Goal: Information Seeking & Learning: Check status

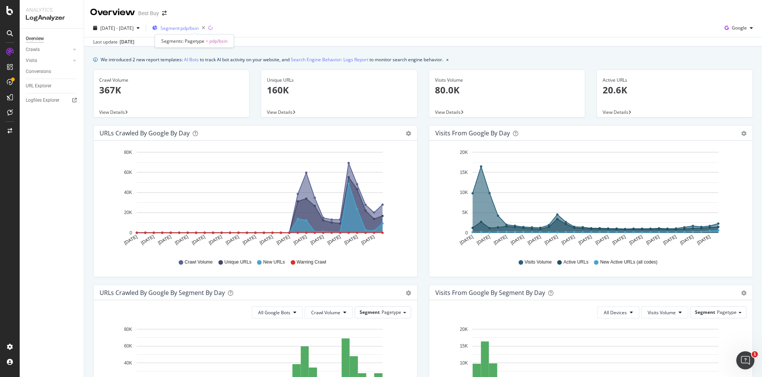
click at [199, 28] on span "Segment: pdp/bsin" at bounding box center [179, 28] width 38 height 6
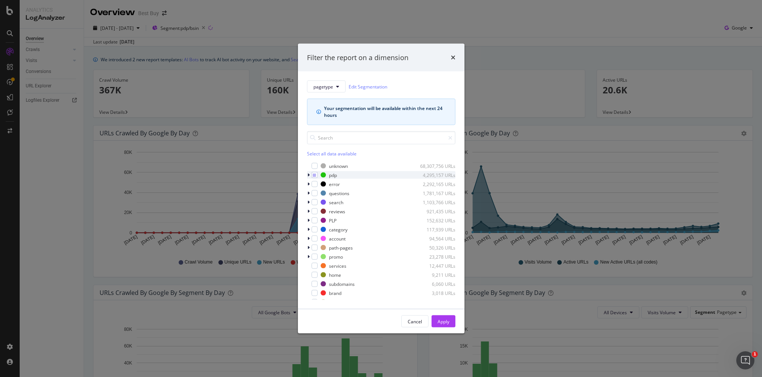
click at [308, 174] on icon "modal" at bounding box center [308, 175] width 2 height 5
click at [418, 320] on div "Cancel" at bounding box center [414, 321] width 14 height 6
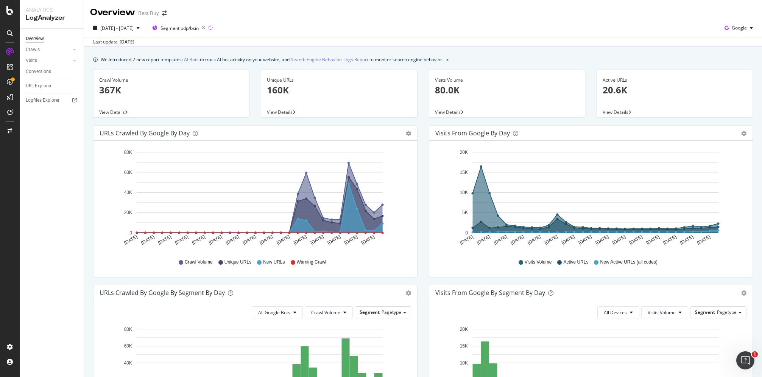
click at [621, 110] on span "View Details" at bounding box center [615, 112] width 26 height 6
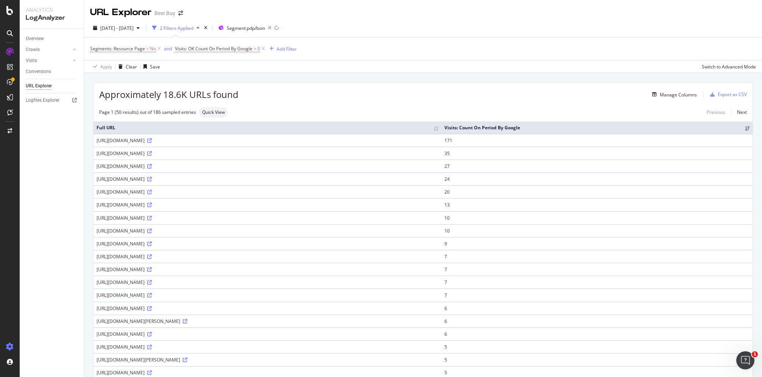
click at [13, 345] on icon at bounding box center [10, 347] width 8 height 8
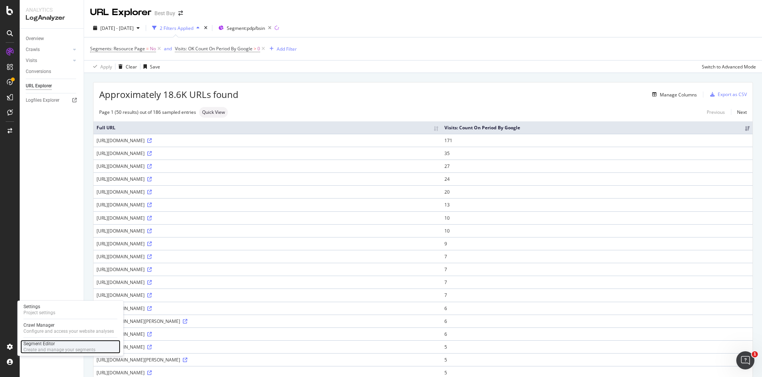
click at [28, 344] on div "Segment Editor" at bounding box center [59, 344] width 72 height 6
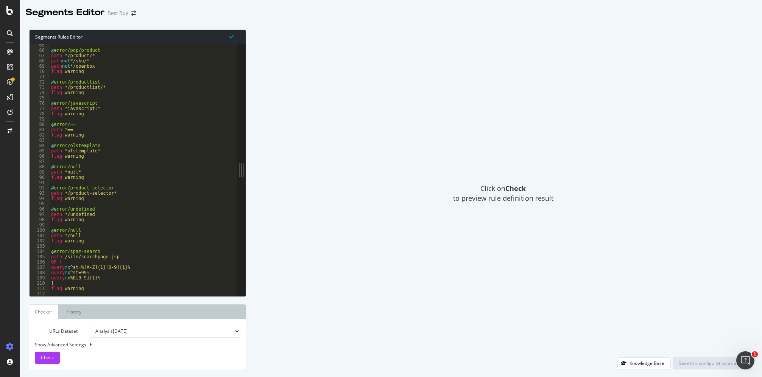
scroll to position [369, 0]
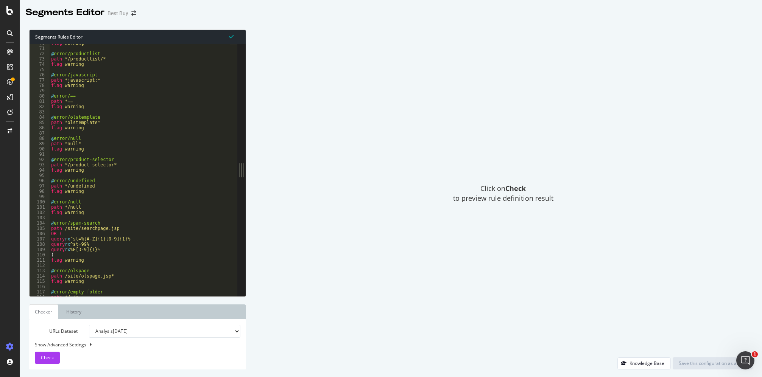
type textarea "flag warning"
click at [148, 131] on div "flag warning @ error/productlist path */productlist/* flag warning @ error/java…" at bounding box center [140, 171] width 181 height 263
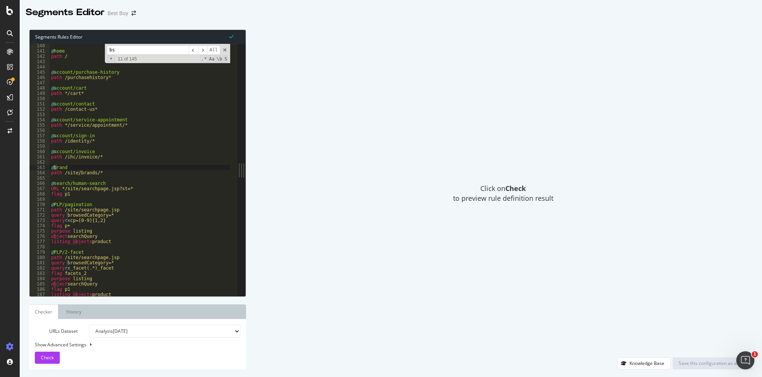
scroll to position [1246, 0]
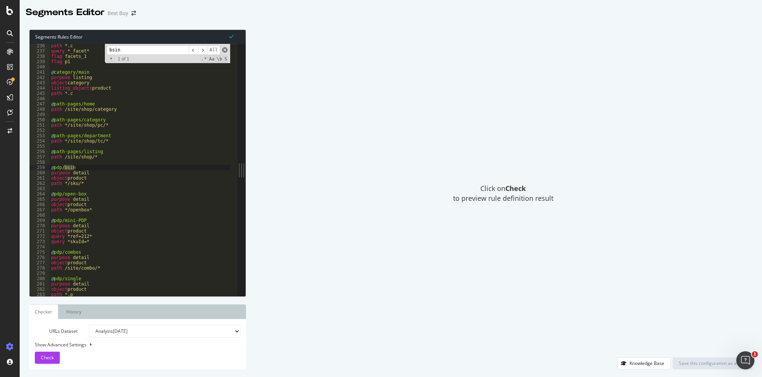
type input "bsin"
click at [225, 50] on span at bounding box center [224, 49] width 5 height 5
click at [89, 173] on div "path *.c query *_facet* flag facets_1 flag p1 @ category/main purpose listing o…" at bounding box center [140, 174] width 181 height 263
click at [98, 166] on div "path *.c query *_facet* flag facets_1 flag p1 @ category/main purpose listing o…" at bounding box center [140, 174] width 181 height 263
type textarea "@pdp/bsin"
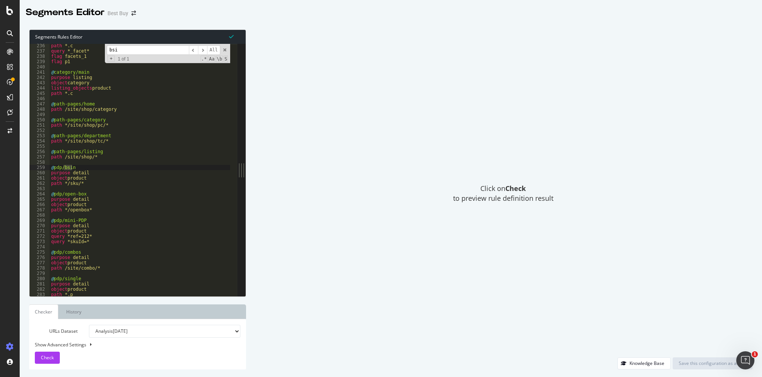
type input "bsin"
click at [202, 53] on span "​" at bounding box center [202, 49] width 9 height 9
click at [224, 51] on span at bounding box center [224, 49] width 5 height 5
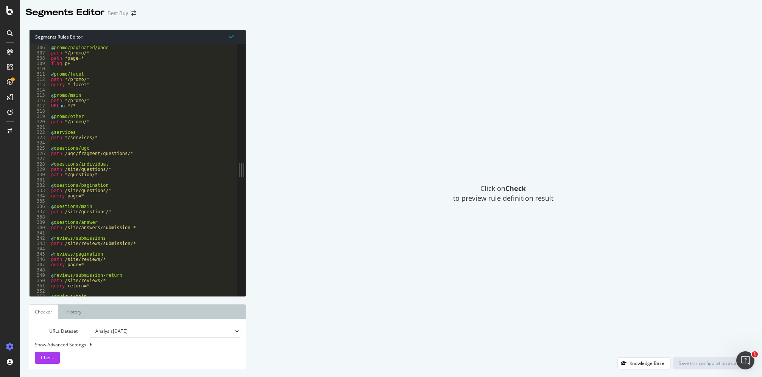
scroll to position [1615, 0]
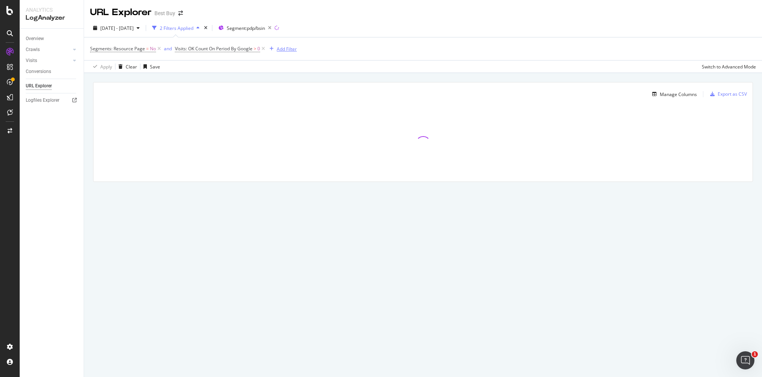
click at [288, 50] on div "Add Filter" at bounding box center [287, 49] width 20 height 6
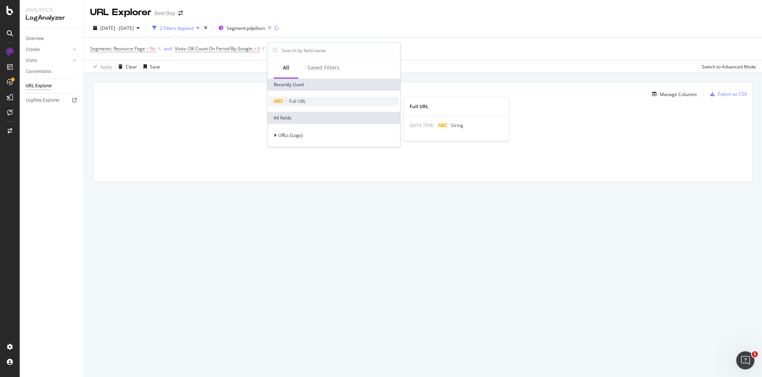
click at [298, 103] on span "Full URL" at bounding box center [297, 101] width 17 height 6
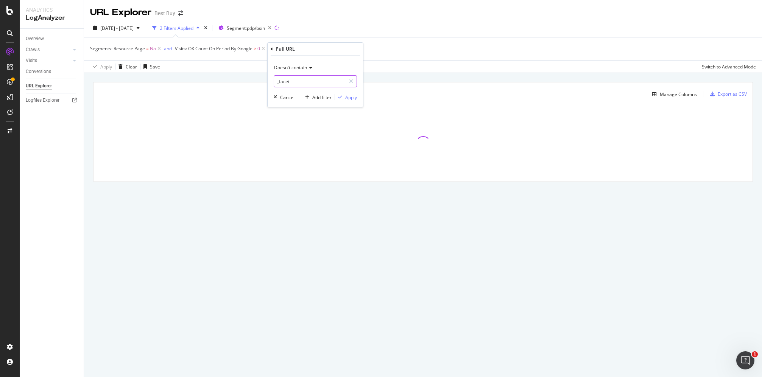
click at [301, 80] on input "_facet" at bounding box center [310, 81] width 72 height 12
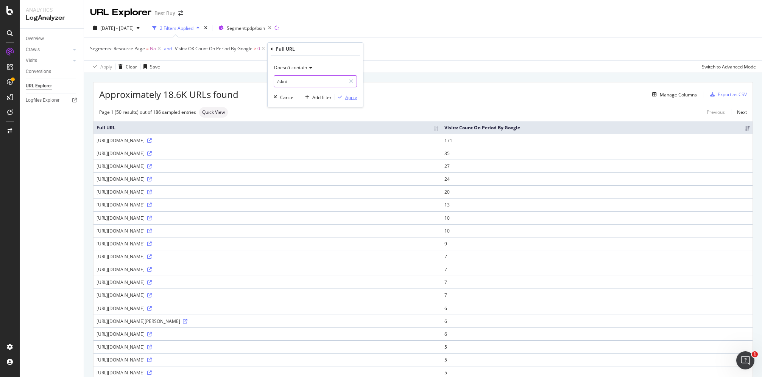
type input "/sku/"
click at [349, 100] on div "Apply" at bounding box center [351, 97] width 12 height 6
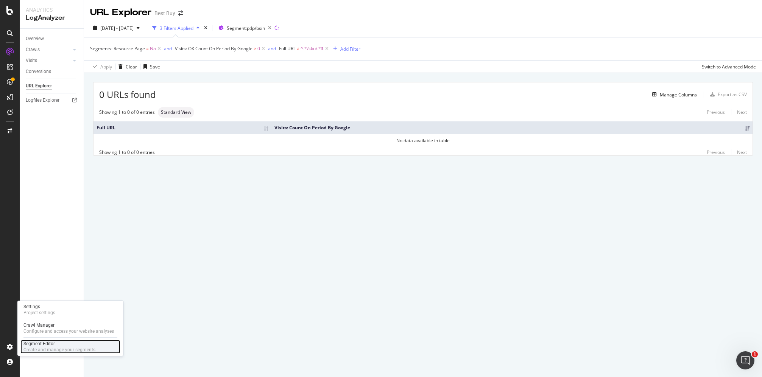
click at [40, 344] on div "Segment Editor" at bounding box center [59, 344] width 72 height 6
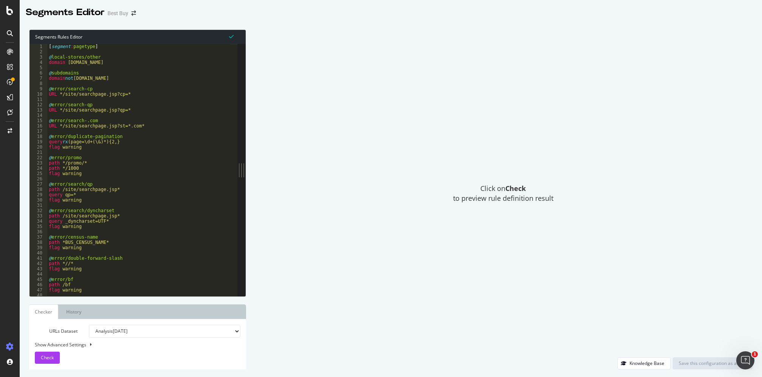
type textarea "@error/search/qp"
click at [139, 183] on div "[ segment : pagetype ] @ local-stores/other domain [DOMAIN_NAME] @ subdomains d…" at bounding box center [138, 175] width 183 height 263
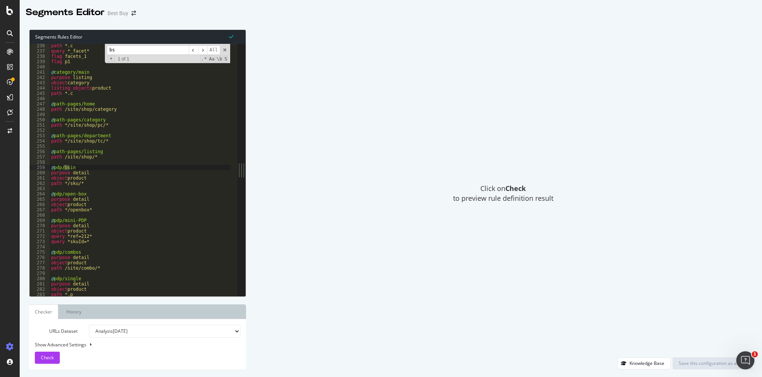
scroll to position [1246, 0]
type input "bsin"
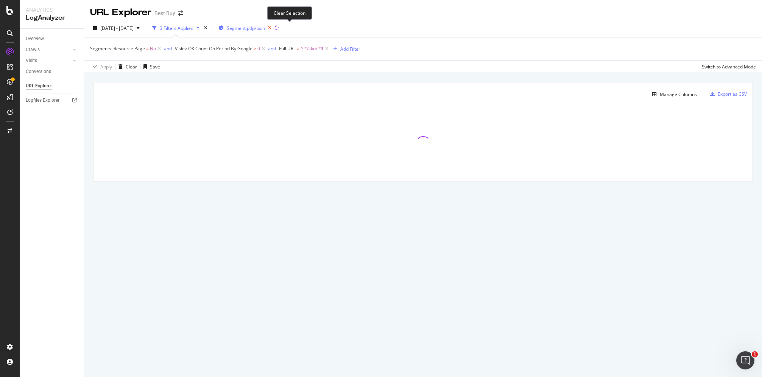
click at [274, 28] on icon "button" at bounding box center [269, 28] width 9 height 11
click at [354, 51] on div "Add Filter" at bounding box center [350, 49] width 20 height 6
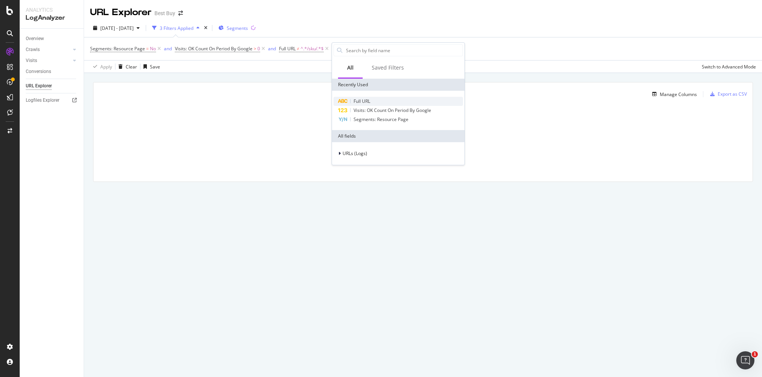
click at [370, 103] on span "Full URL" at bounding box center [361, 101] width 17 height 6
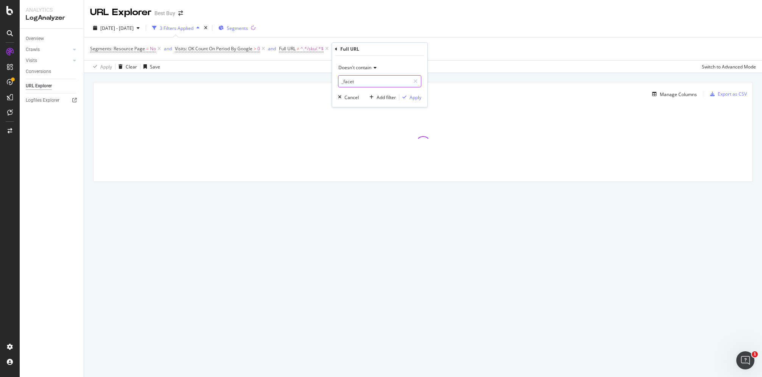
click at [391, 82] on input "_facet" at bounding box center [374, 81] width 72 height 12
type input "openbox"
click at [413, 98] on div "Apply" at bounding box center [415, 97] width 12 height 6
click at [415, 49] on div "Add Filter" at bounding box center [421, 49] width 20 height 6
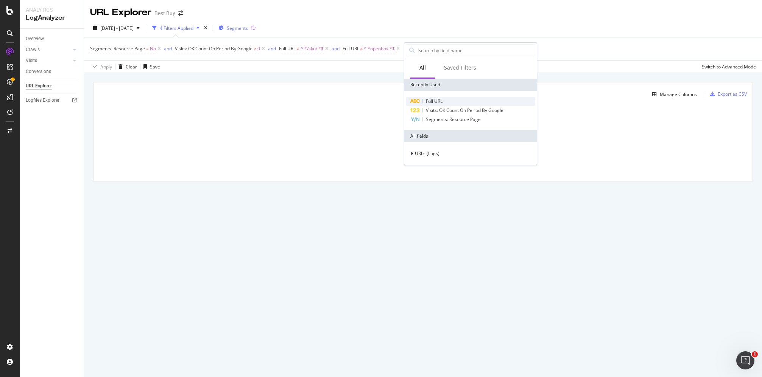
click at [434, 101] on span "Full URL" at bounding box center [434, 101] width 17 height 6
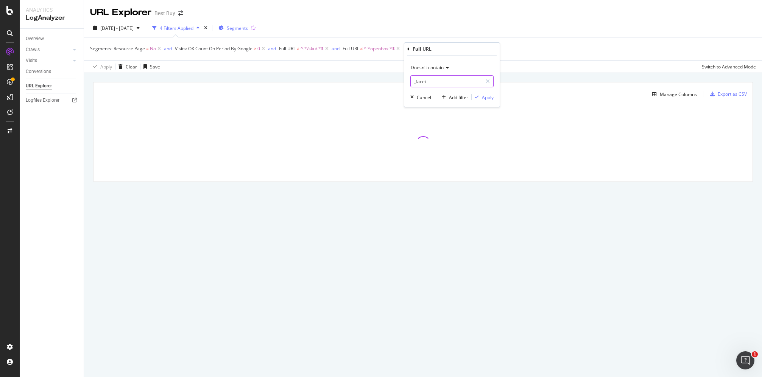
click at [439, 81] on input "_facet" at bounding box center [446, 81] width 72 height 12
click at [445, 70] on icon at bounding box center [445, 67] width 5 height 5
click at [432, 142] on span "Contains" at bounding box center [423, 142] width 19 height 6
click at [436, 81] on input "_facet" at bounding box center [446, 81] width 72 height 12
type input "/product/"
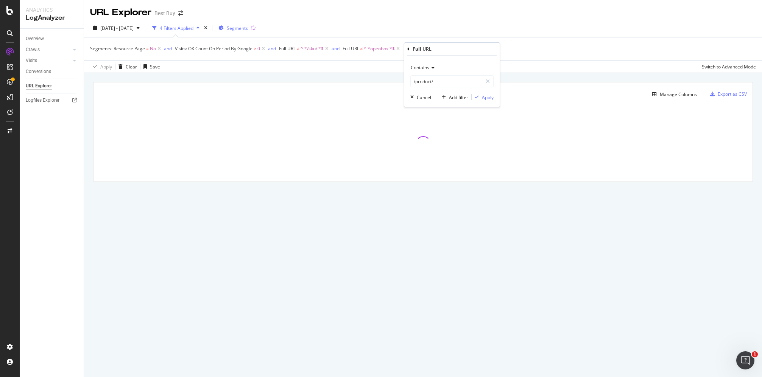
click at [493, 96] on div "Contains /product/ Cancel Add filter Apply" at bounding box center [451, 81] width 95 height 51
click at [485, 98] on div "Apply" at bounding box center [488, 97] width 12 height 6
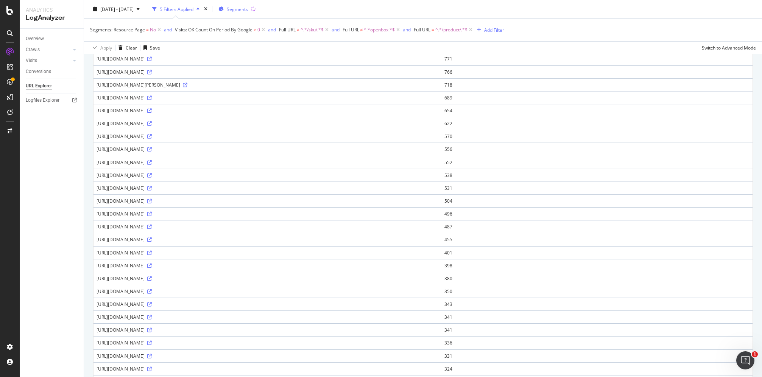
scroll to position [189, 0]
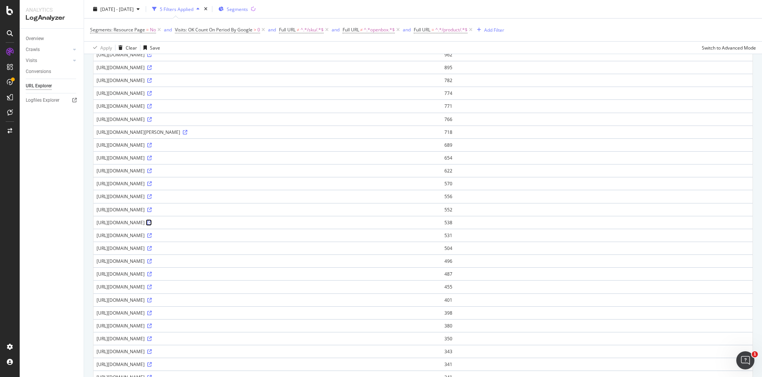
click at [152, 222] on icon at bounding box center [149, 223] width 5 height 5
